Goal: Communication & Community: Answer question/provide support

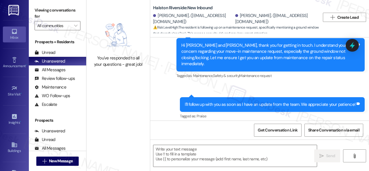
scroll to position [559, 0]
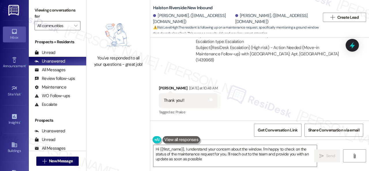
type textarea "Hi {{first_name}}, I understand your concern about the window. I'm happy to che…"
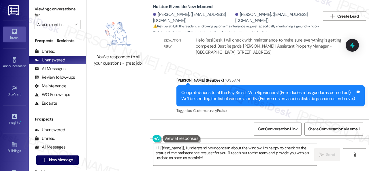
scroll to position [2, 0]
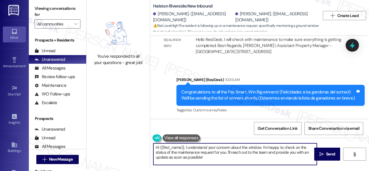
drag, startPoint x: 185, startPoint y: 148, endPoint x: 207, endPoint y: 160, distance: 24.8
click at [207, 160] on textarea "Hi {{first_name}}, I understand your concern about the window. I'm happy to che…" at bounding box center [236, 154] width 164 height 22
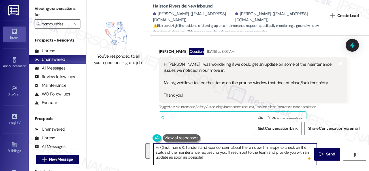
scroll to position [289, 0]
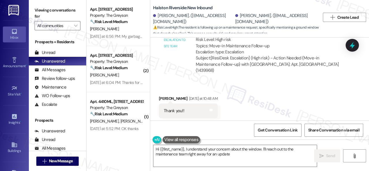
scroll to position [559, 0]
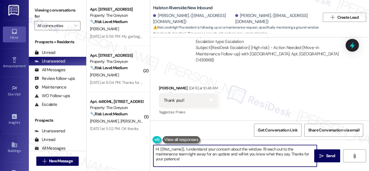
drag, startPoint x: 184, startPoint y: 159, endPoint x: 145, endPoint y: 145, distance: 40.7
click at [145, 145] on div "Apt. 4450CL, 4460 Mountain Laurel Road Property: The Greyson 🔧 Risk Level: Medi…" at bounding box center [228, 85] width 283 height 171
paste textarea "ello Lauraanne! The assistant property manager will check with maintenance to m…"
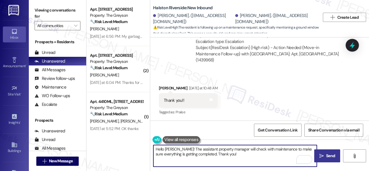
type textarea "Hello Lauraanne! The assistant property manager will check with maintenance to …"
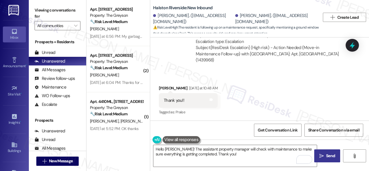
click at [323, 154] on span " Send" at bounding box center [328, 156] width 18 height 6
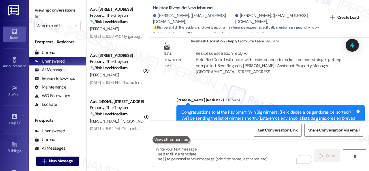
scroll to position [722, 0]
